Goal: Information Seeking & Learning: Learn about a topic

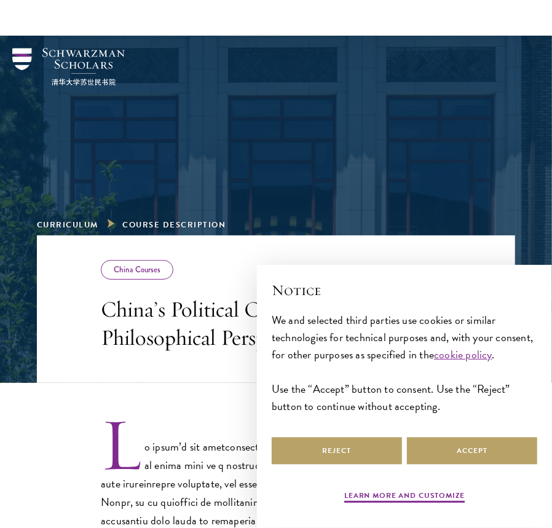
scroll to position [111, 0]
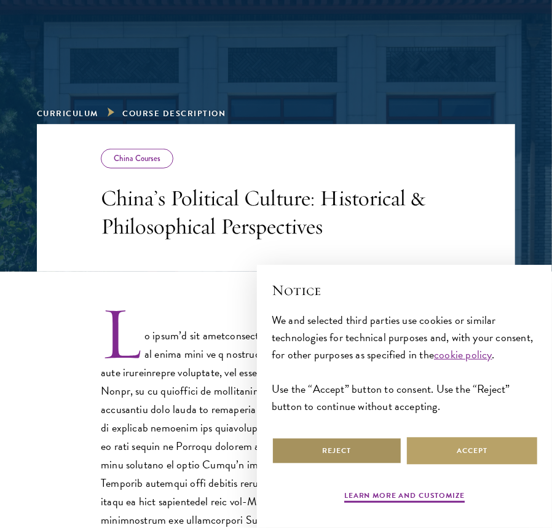
click at [330, 443] on button "Reject" at bounding box center [337, 451] width 130 height 28
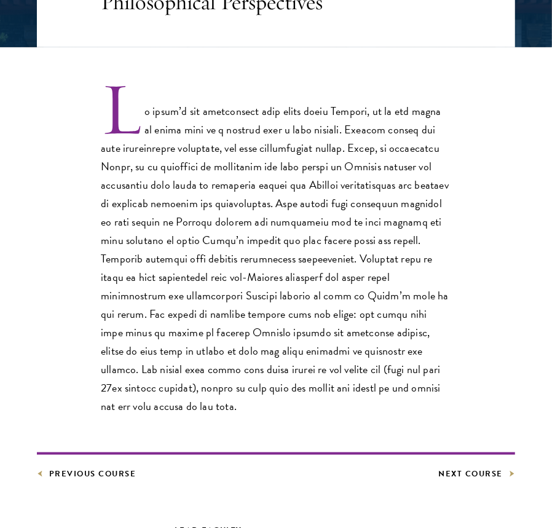
scroll to position [353, 0]
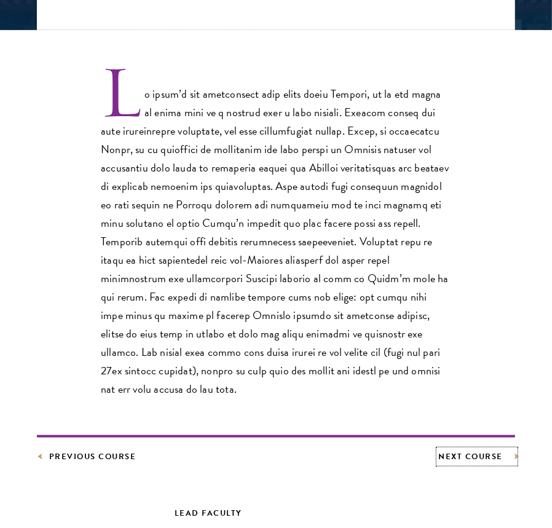
click at [492, 450] on link "Next Course" at bounding box center [477, 457] width 77 height 14
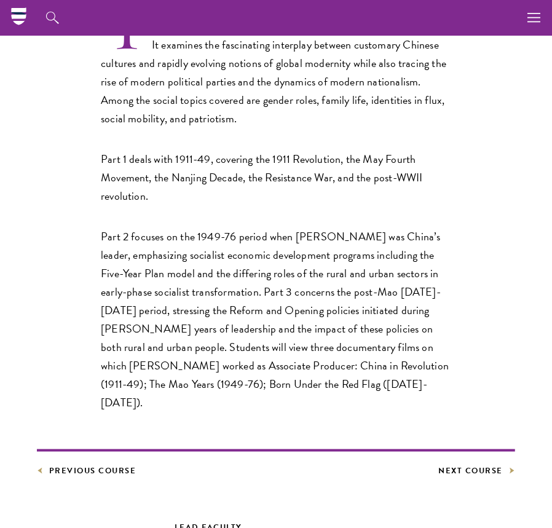
scroll to position [419, 0]
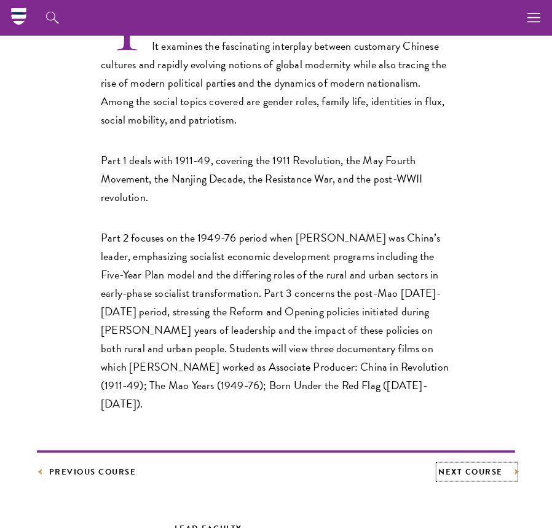
click at [463, 465] on link "Next Course" at bounding box center [477, 472] width 77 height 14
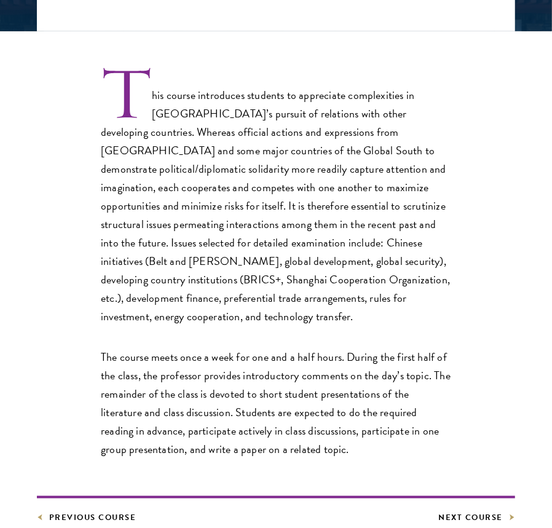
scroll to position [353, 0]
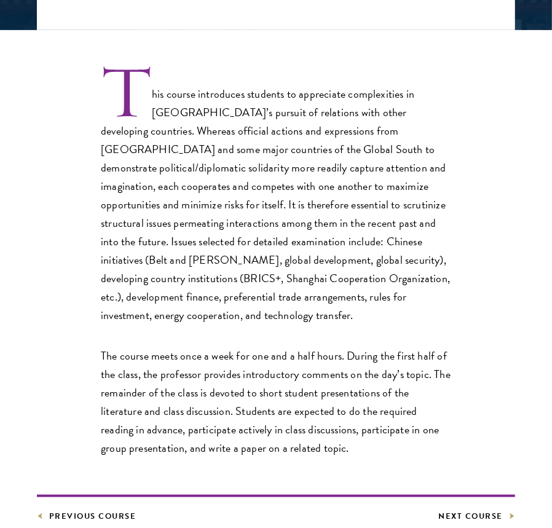
click at [483, 495] on footer "Previous Course Next Course" at bounding box center [276, 509] width 478 height 28
click at [483, 510] on link "Next Course" at bounding box center [477, 517] width 77 height 14
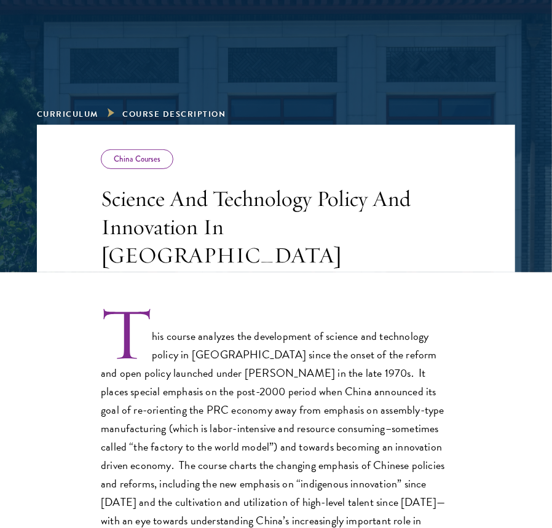
scroll to position [106, 0]
